Goal: Information Seeking & Learning: Learn about a topic

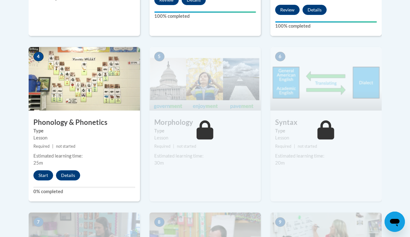
scroll to position [381, 0]
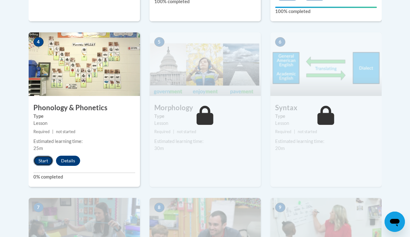
click at [45, 160] on button "Start" at bounding box center [43, 161] width 20 height 10
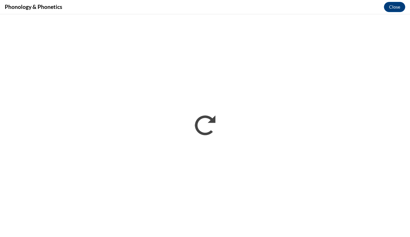
scroll to position [0, 0]
